Goal: Task Accomplishment & Management: Manage account settings

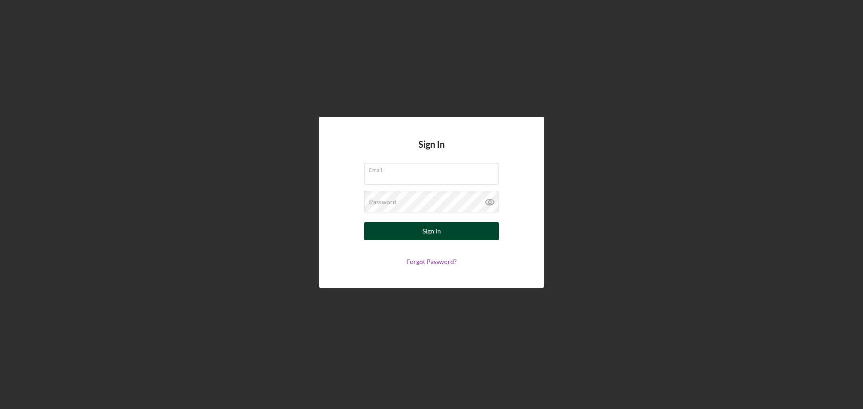
type input "[EMAIL_ADDRESS][DOMAIN_NAME]"
click at [437, 231] on div "Sign In" at bounding box center [431, 231] width 18 height 18
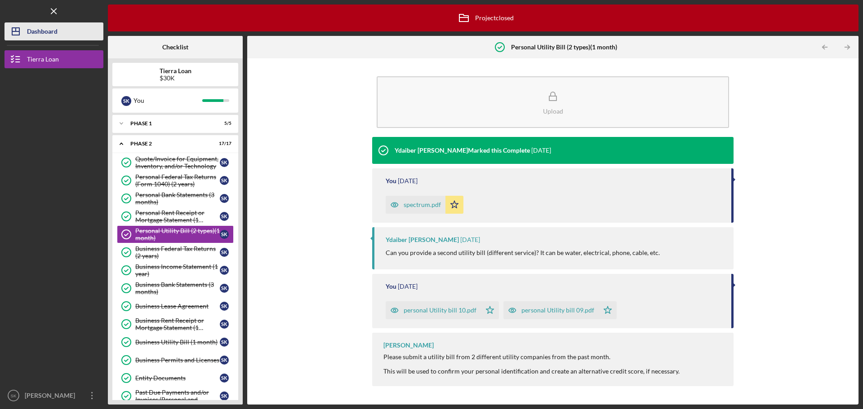
click at [41, 27] on div "Dashboard" at bounding box center [42, 32] width 31 height 20
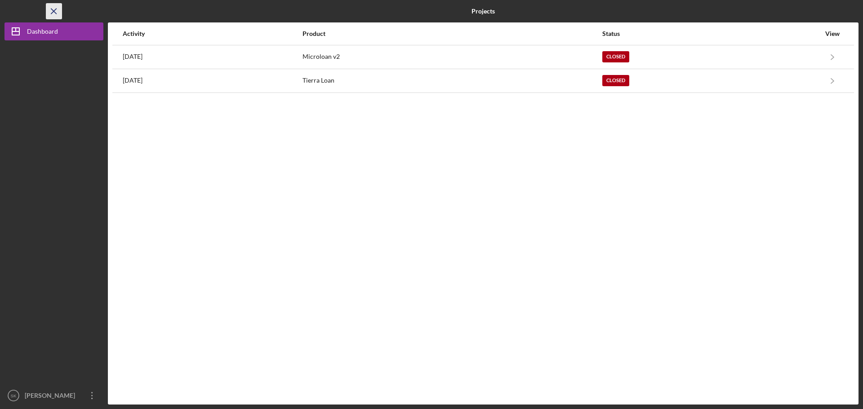
click at [52, 8] on icon "Icon/Menu Close" at bounding box center [54, 11] width 20 height 20
